Goal: Task Accomplishment & Management: Manage account settings

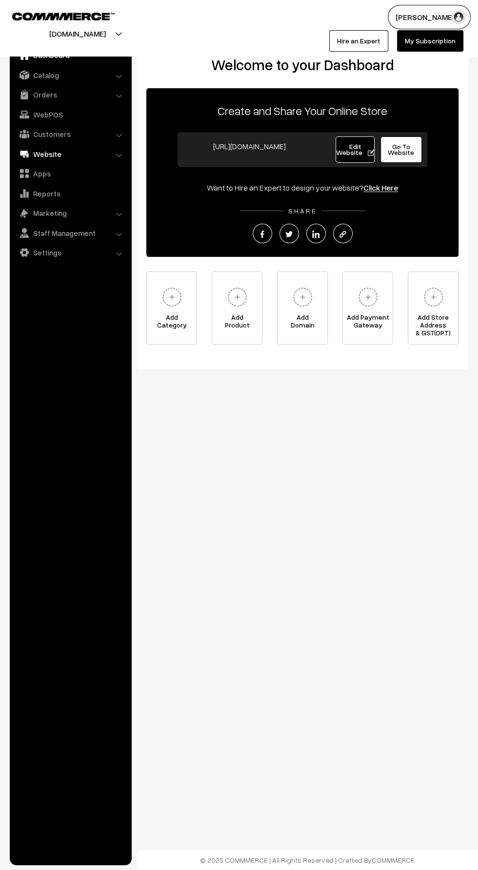
click at [18, 154] on link "Website" at bounding box center [70, 154] width 116 height 18
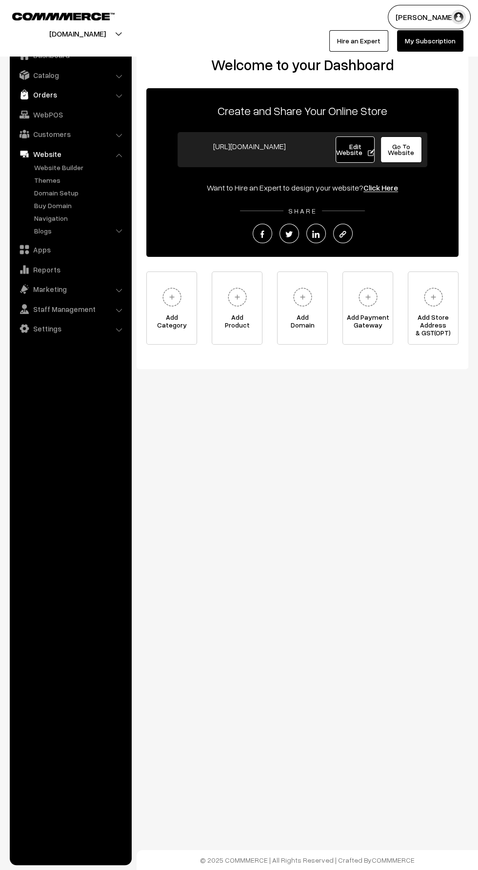
click at [33, 97] on link "Orders" at bounding box center [70, 95] width 116 height 18
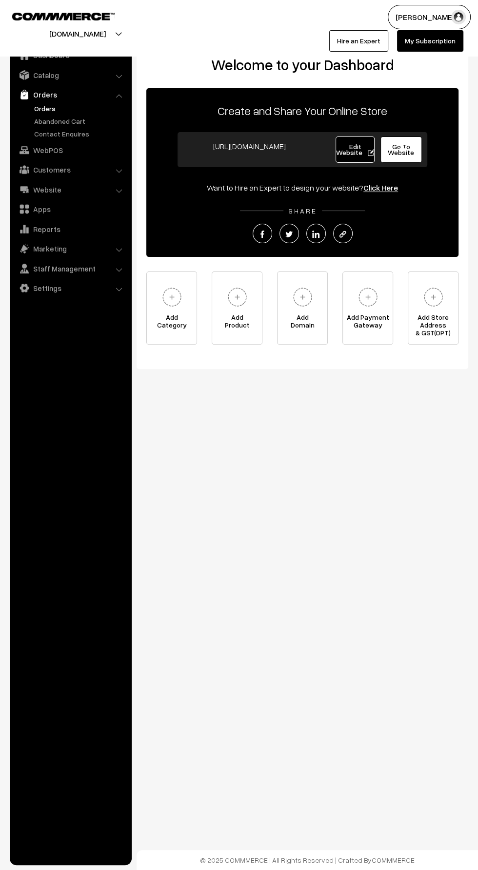
click at [38, 109] on link "Orders" at bounding box center [80, 108] width 96 height 10
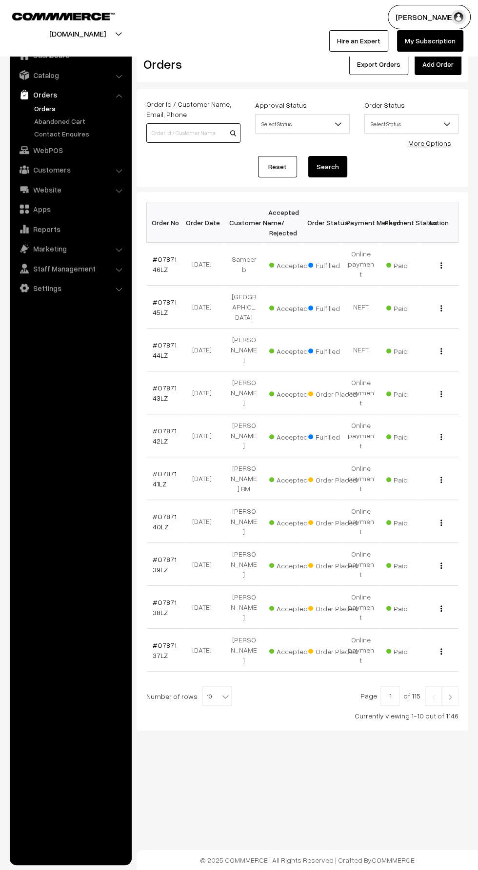
click at [169, 135] on input at bounding box center [193, 132] width 94 height 19
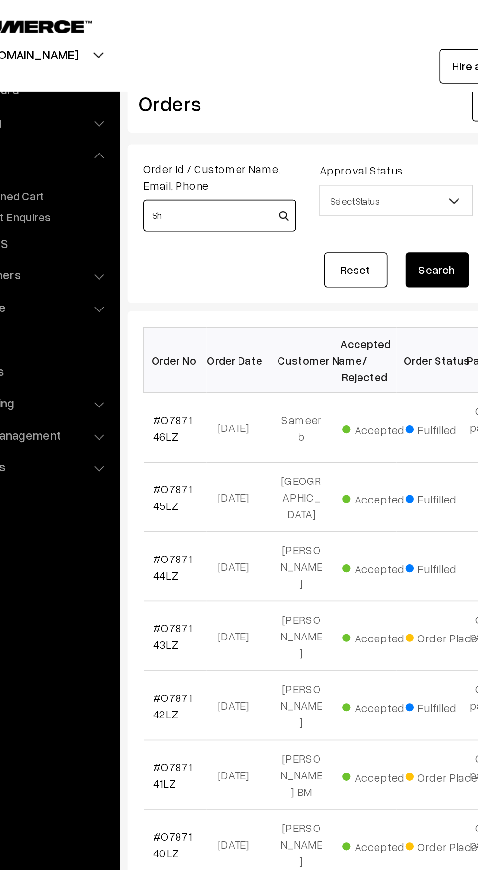
type input "S"
type input "Moto wh"
click at [328, 175] on button "Search" at bounding box center [327, 166] width 39 height 21
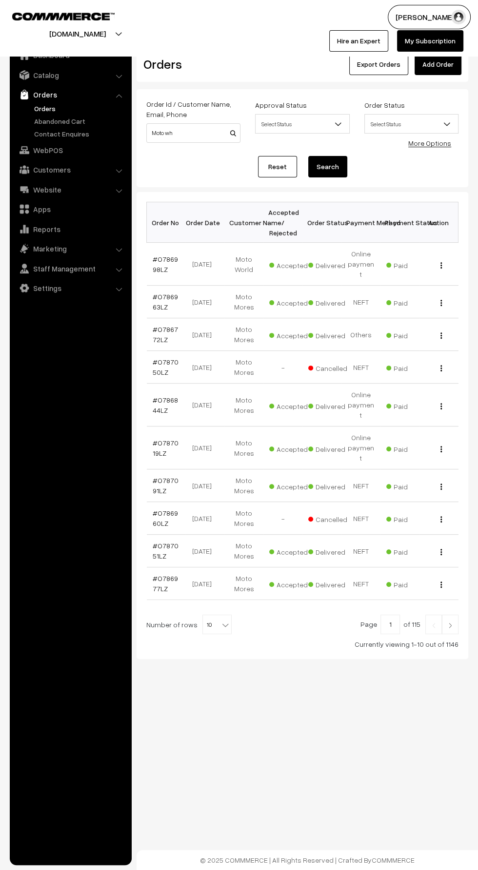
click at [220, 620] on b at bounding box center [225, 625] width 10 height 10
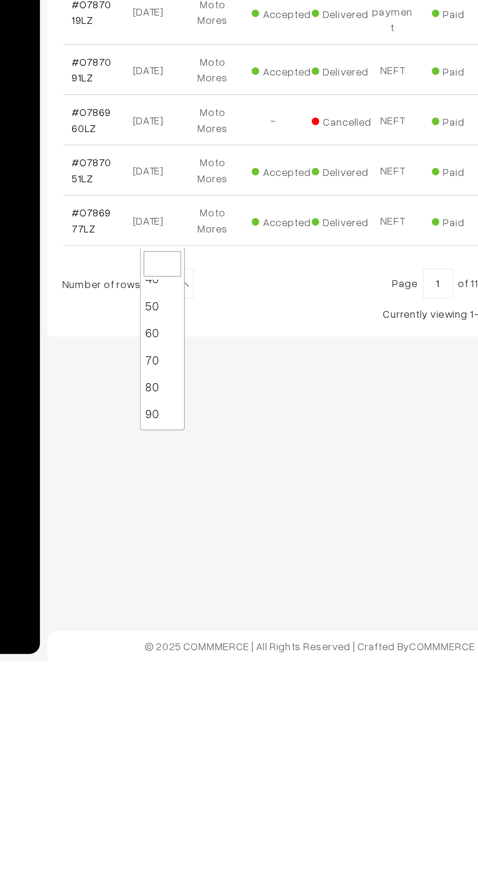
scroll to position [78, 0]
select select "100"
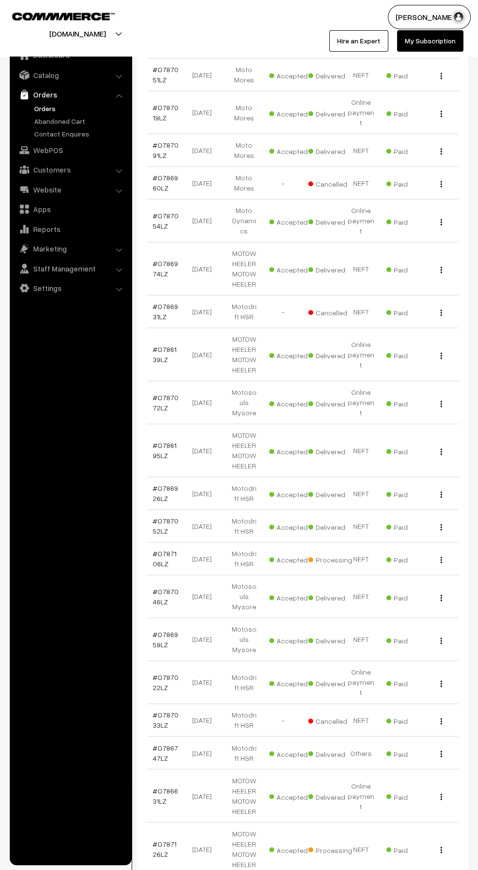
scroll to position [511, 0]
click at [157, 257] on link "#O786974LZ" at bounding box center [165, 266] width 25 height 19
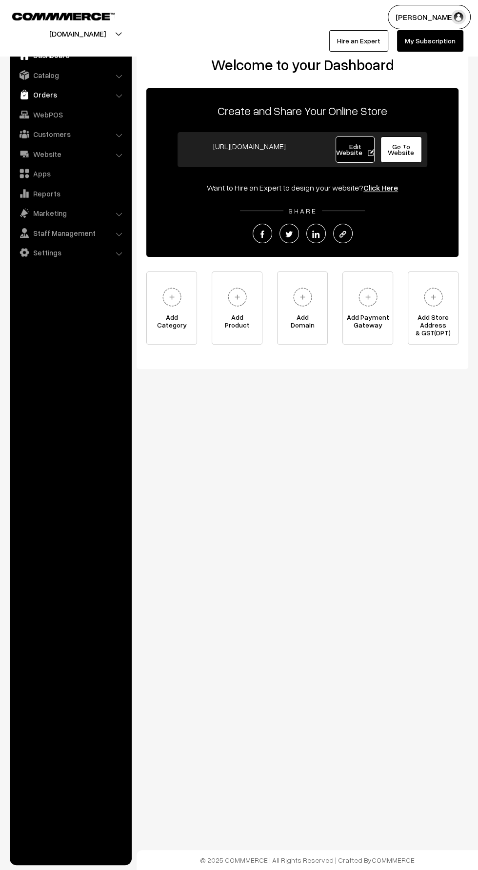
click at [37, 96] on link "Orders" at bounding box center [70, 95] width 116 height 18
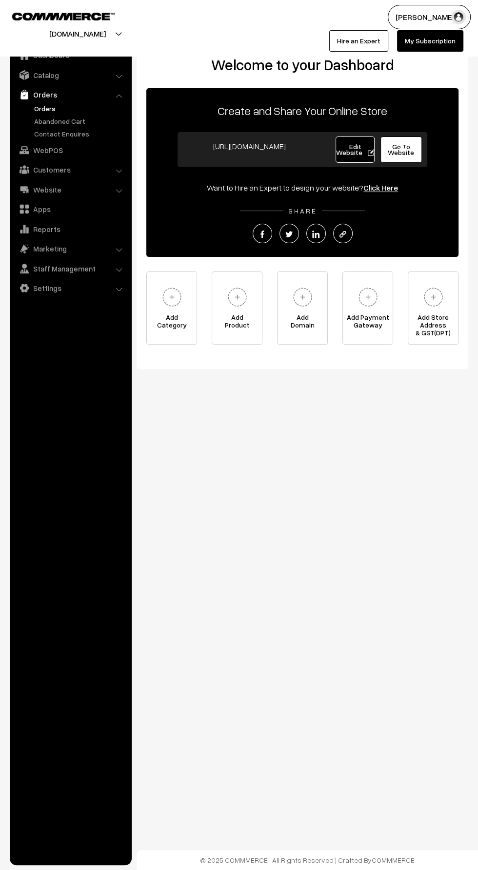
click at [39, 106] on link "Orders" at bounding box center [80, 108] width 96 height 10
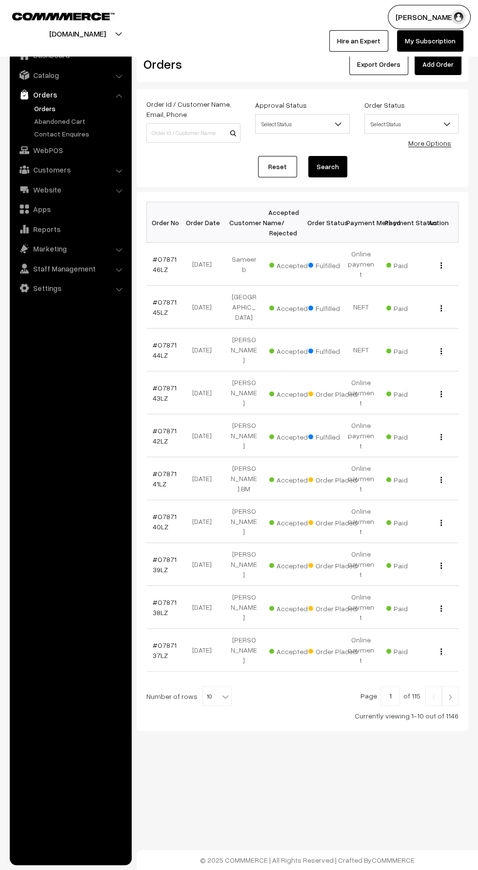
click at [437, 65] on link "Add Order" at bounding box center [437, 64] width 47 height 21
